Goal: Information Seeking & Learning: Check status

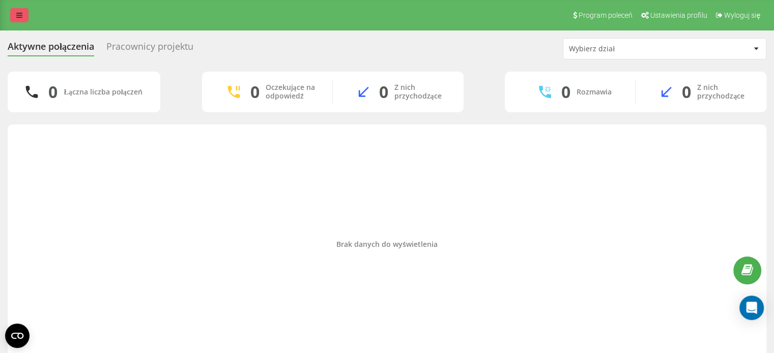
click at [22, 9] on link at bounding box center [19, 15] width 18 height 14
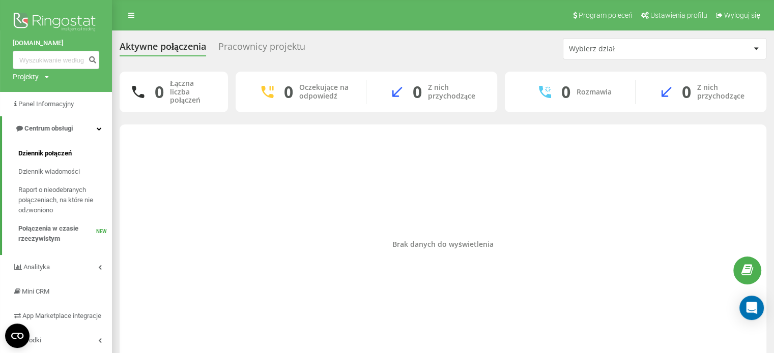
click at [46, 149] on span "Dziennik połączeń" at bounding box center [44, 154] width 53 height 10
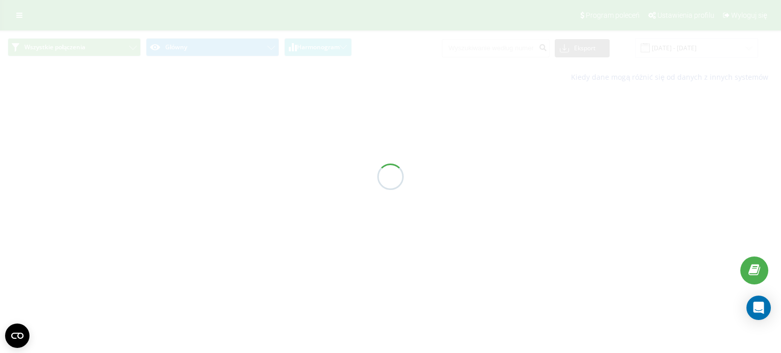
click at [508, 53] on div at bounding box center [390, 176] width 781 height 353
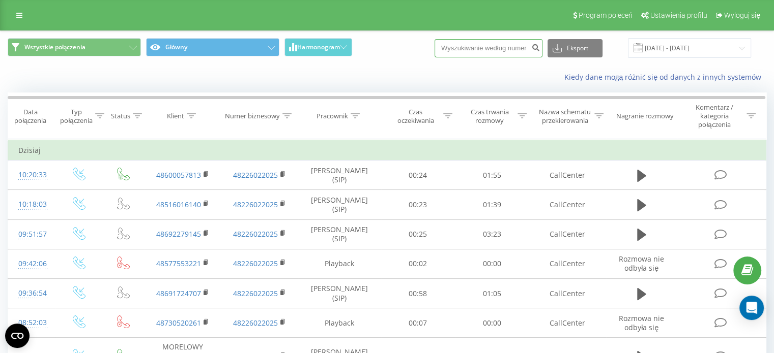
click at [496, 51] on input at bounding box center [488, 48] width 108 height 18
paste input "48537434713"
type input "48537434713"
click at [540, 46] on icon "submit" at bounding box center [535, 46] width 9 height 6
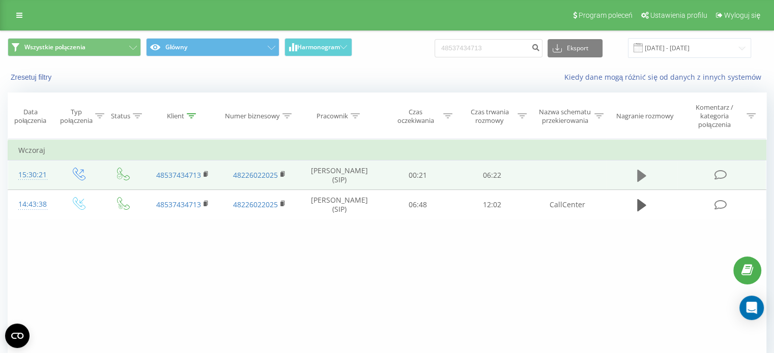
click at [638, 174] on icon at bounding box center [641, 176] width 9 height 12
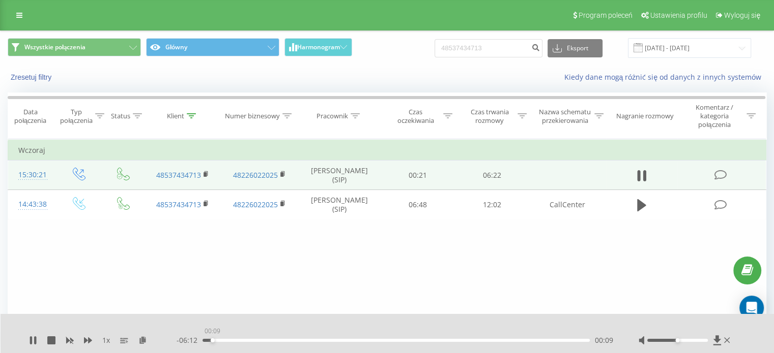
drag, startPoint x: 201, startPoint y: 341, endPoint x: 212, endPoint y: 341, distance: 11.2
click at [212, 341] on div "00:09" at bounding box center [213, 341] width 4 height 4
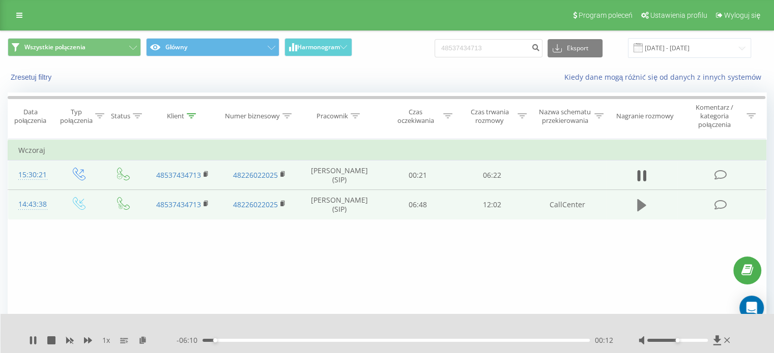
click at [639, 205] on icon at bounding box center [641, 205] width 9 height 12
click at [203, 340] on div "00:01" at bounding box center [203, 341] width 4 height 4
drag, startPoint x: 205, startPoint y: 340, endPoint x: 301, endPoint y: 341, distance: 95.6
click at [301, 341] on div "03:05" at bounding box center [302, 341] width 4 height 4
click at [33, 340] on icon at bounding box center [33, 341] width 8 height 8
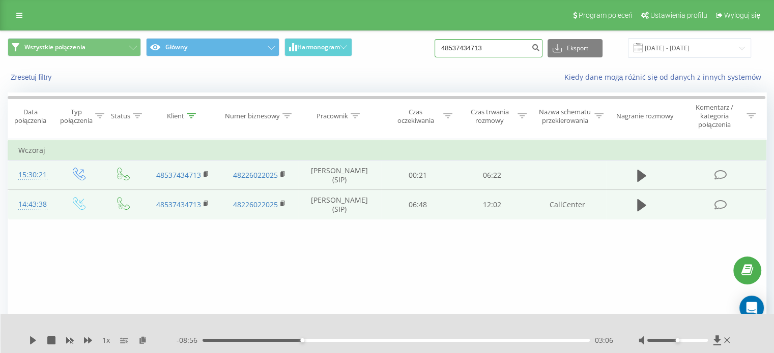
click at [483, 44] on input "48537434713" at bounding box center [488, 48] width 108 height 18
paste input "691724707"
type input "48691724707"
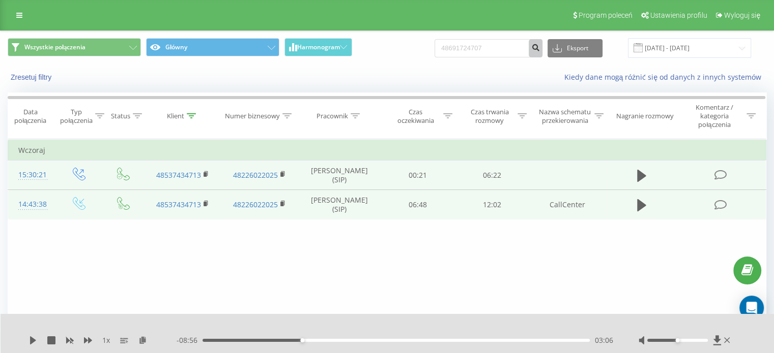
click at [542, 53] on button "submit" at bounding box center [535, 48] width 14 height 18
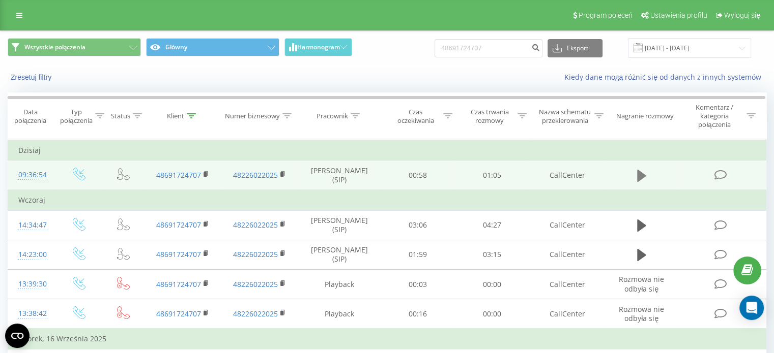
click at [641, 170] on icon at bounding box center [641, 176] width 9 height 14
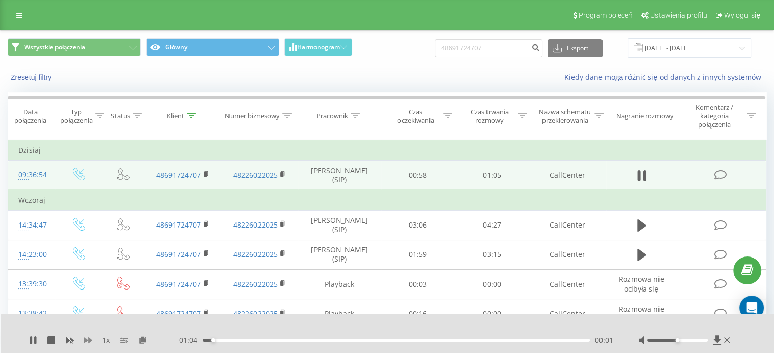
click at [88, 339] on icon at bounding box center [88, 341] width 8 height 6
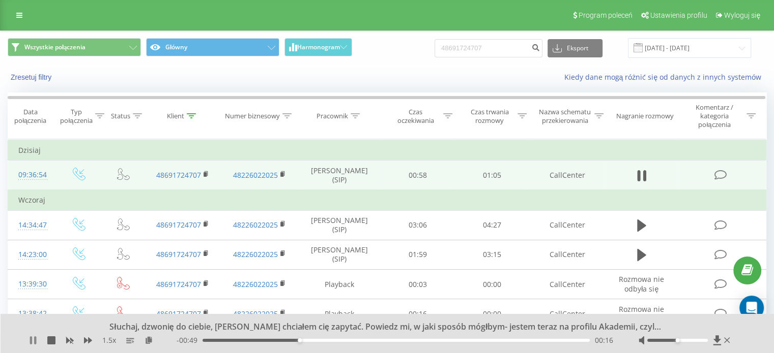
click at [34, 341] on icon at bounding box center [35, 341] width 2 height 8
click at [3, 14] on div "Program poleceń Ustawienia profilu Wyloguj się" at bounding box center [387, 15] width 774 height 31
click at [14, 15] on link at bounding box center [19, 15] width 18 height 14
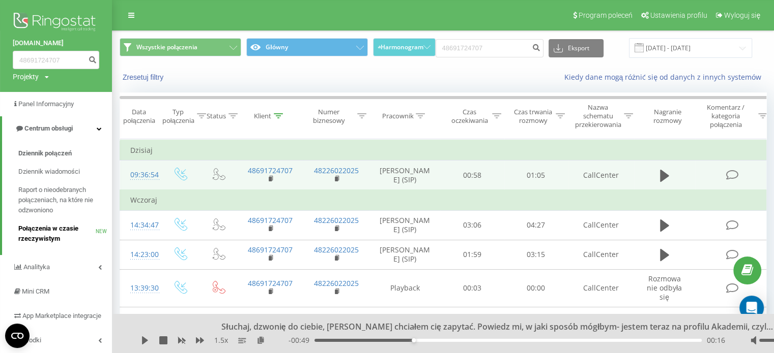
click at [39, 229] on span "Połączenia w czasie rzeczywistym" at bounding box center [56, 234] width 77 height 20
